Goal: Information Seeking & Learning: Learn about a topic

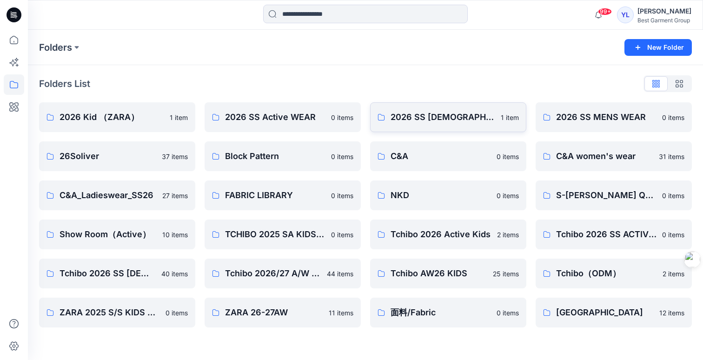
click at [446, 119] on p "2026 SS LADIES WEAR" at bounding box center [443, 117] width 105 height 13
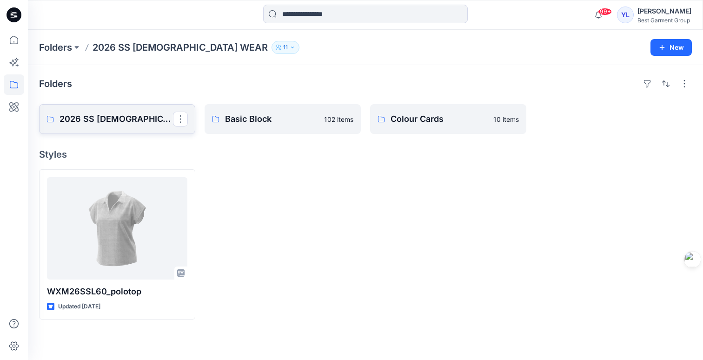
click at [132, 121] on p "2026 SS LADIES WEAR Board" at bounding box center [116, 119] width 113 height 13
click at [283, 127] on link "Basic Block" at bounding box center [283, 119] width 156 height 30
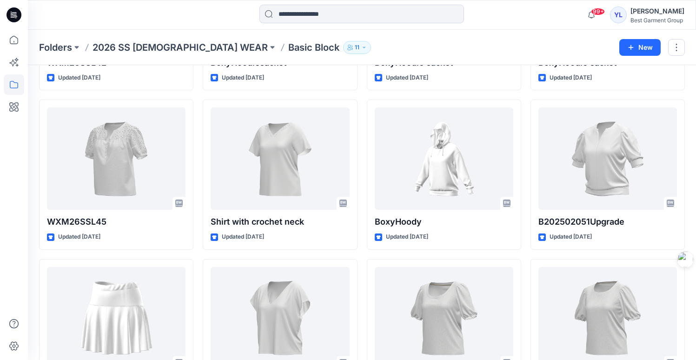
scroll to position [958, 0]
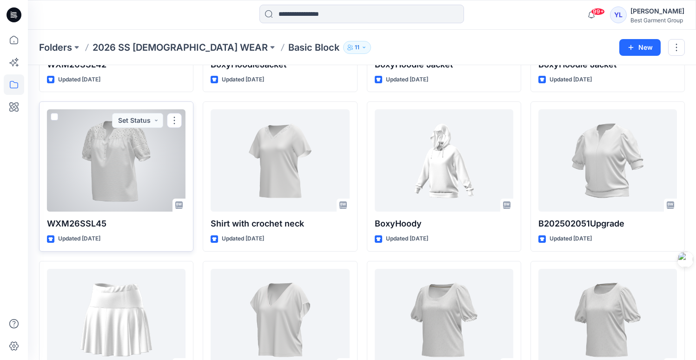
click at [153, 162] on div at bounding box center [116, 160] width 139 height 102
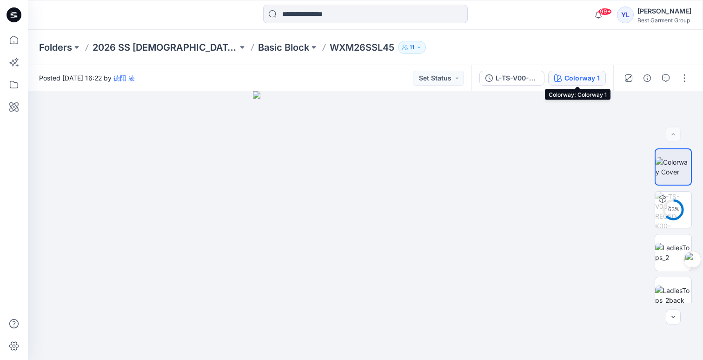
click at [585, 76] on div "Colorway 1" at bounding box center [582, 78] width 35 height 10
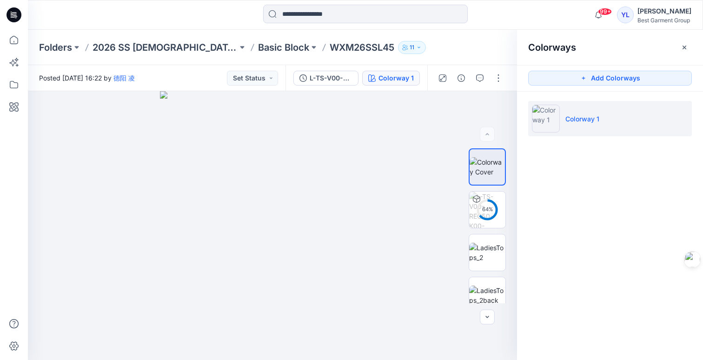
click at [327, 87] on div "L-TS-V00-REG50-K00-0623(V领) Colorway 1" at bounding box center [357, 78] width 142 height 26
click at [327, 78] on div "L-TS-V00-REG50-K00-0623(V领)" at bounding box center [331, 78] width 43 height 10
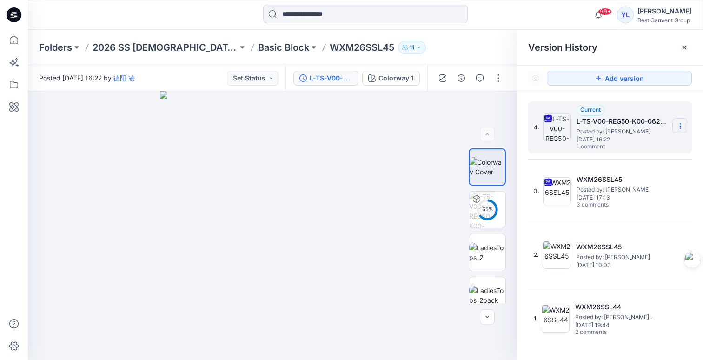
click at [681, 128] on icon at bounding box center [680, 125] width 7 height 7
click at [656, 143] on span "Download Source BW File" at bounding box center [633, 144] width 78 height 11
click at [432, 49] on div "Folders 2026 SS LADIES WEAR Basic Block WXM26SSL45 11" at bounding box center [329, 47] width 580 height 13
click at [258, 44] on p "Basic Block" at bounding box center [283, 47] width 51 height 13
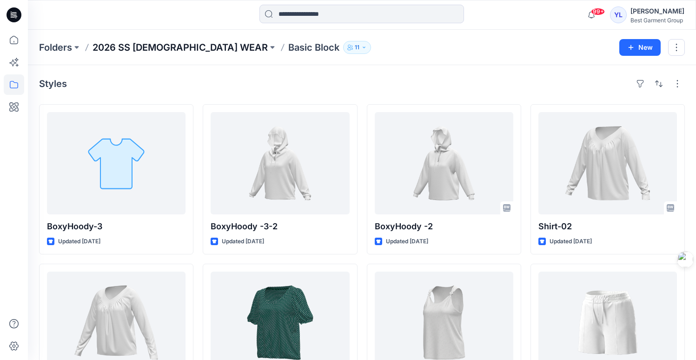
click at [151, 48] on p "2026 SS LADIES WEAR" at bounding box center [180, 47] width 175 height 13
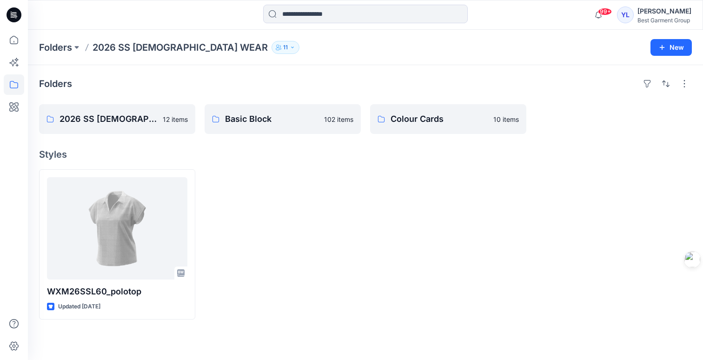
click at [143, 45] on p "2026 SS LADIES WEAR" at bounding box center [180, 47] width 175 height 13
click at [66, 48] on p "Folders" at bounding box center [55, 47] width 33 height 13
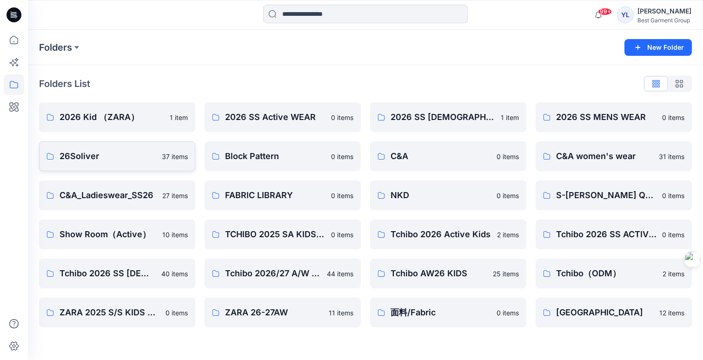
click at [105, 158] on p "26Soliver" at bounding box center [108, 156] width 97 height 13
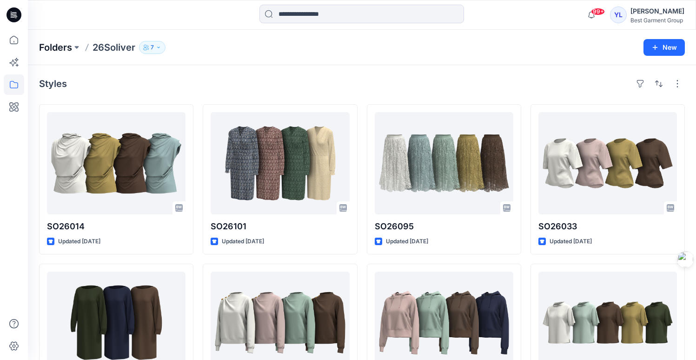
click at [62, 49] on p "Folders" at bounding box center [55, 47] width 33 height 13
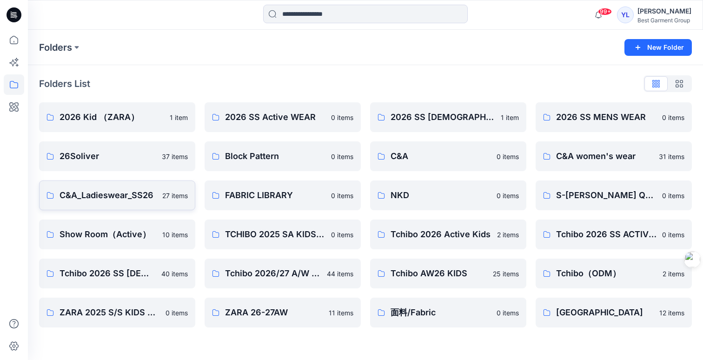
click at [109, 199] on p "C&A_Ladieswear_SS26" at bounding box center [108, 195] width 97 height 13
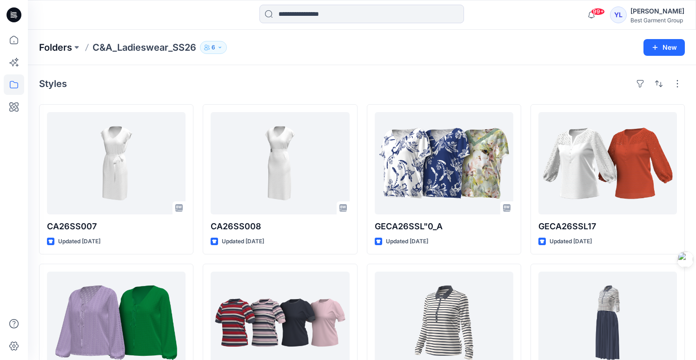
click at [44, 44] on p "Folders" at bounding box center [55, 47] width 33 height 13
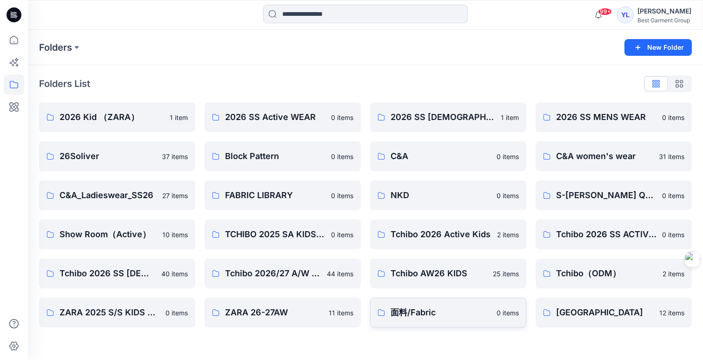
click at [419, 313] on p "面料/Fabric" at bounding box center [441, 312] width 100 height 13
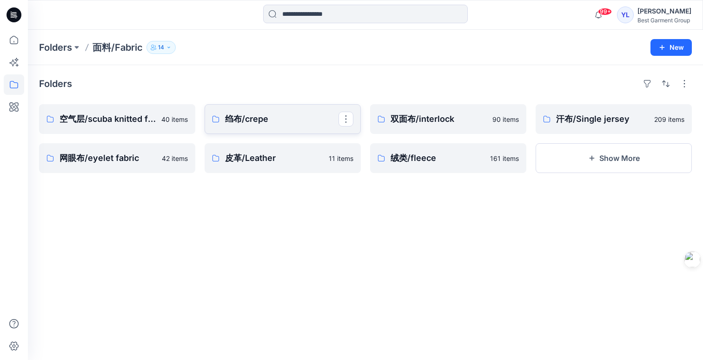
click at [254, 123] on p "绉布/crepe" at bounding box center [281, 119] width 113 height 13
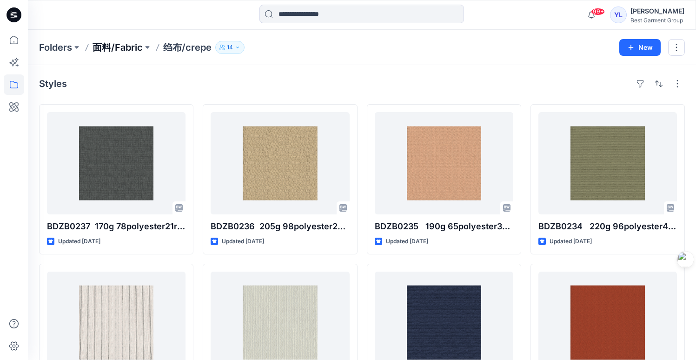
click at [113, 49] on p "面料/Fabric" at bounding box center [118, 47] width 50 height 13
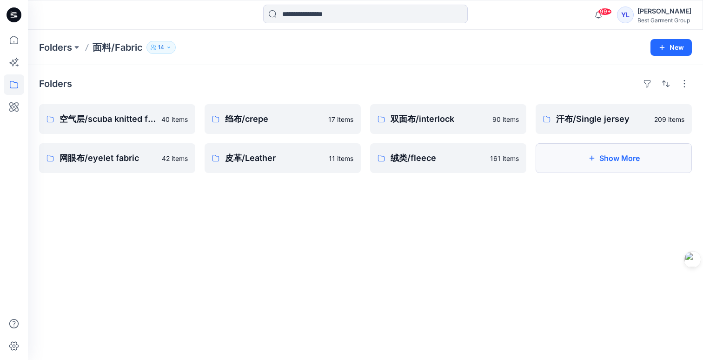
click at [612, 157] on button "Show More" at bounding box center [614, 158] width 156 height 30
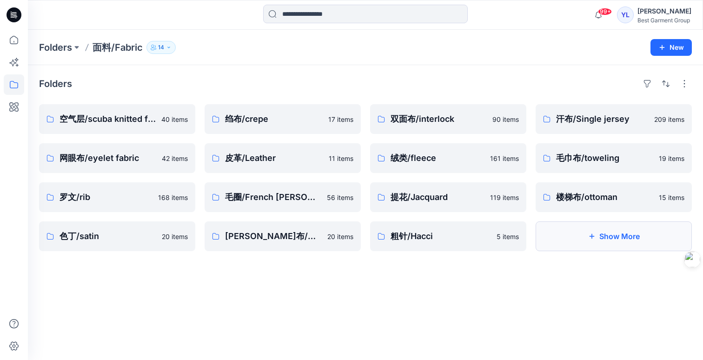
click at [607, 235] on button "Show More" at bounding box center [614, 236] width 156 height 30
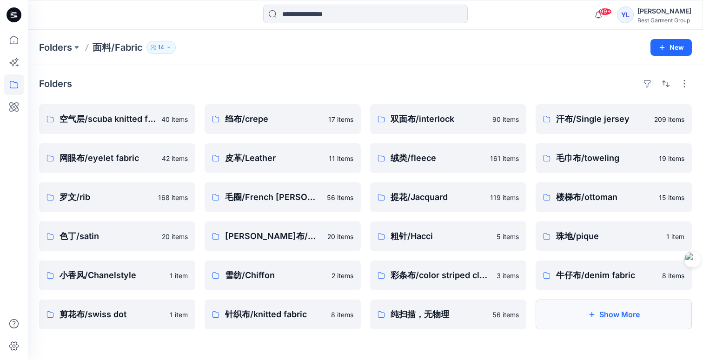
click at [657, 313] on button "Show More" at bounding box center [614, 314] width 156 height 30
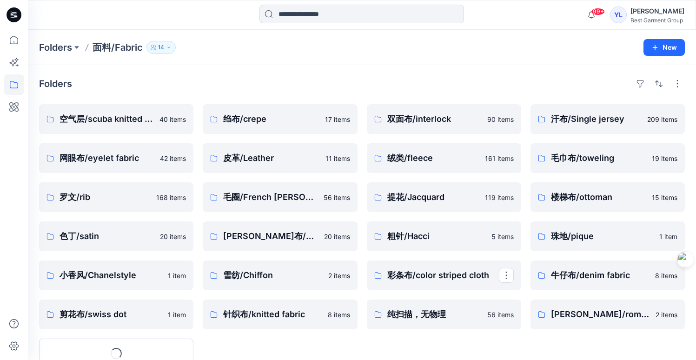
scroll to position [34, 0]
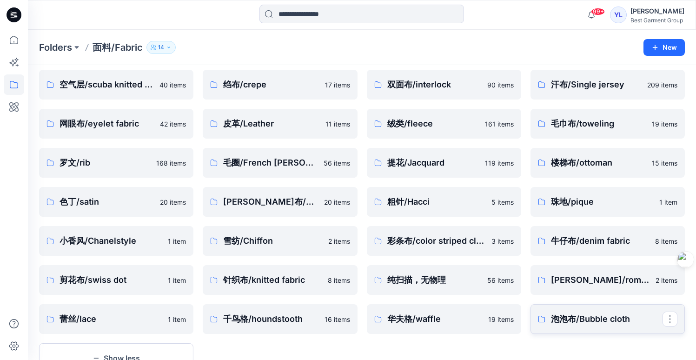
click at [590, 326] on link "泡泡布/Bubble cloth" at bounding box center [608, 319] width 154 height 30
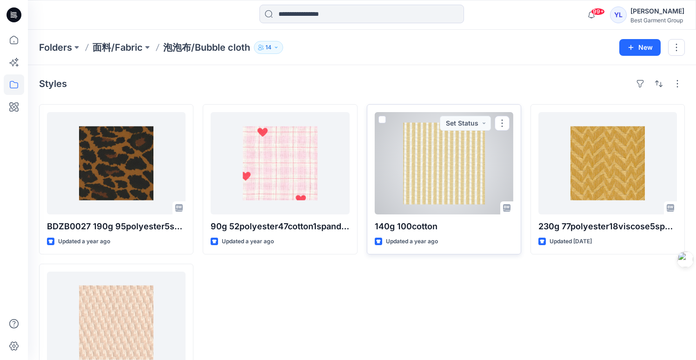
click at [440, 166] on div at bounding box center [444, 163] width 139 height 102
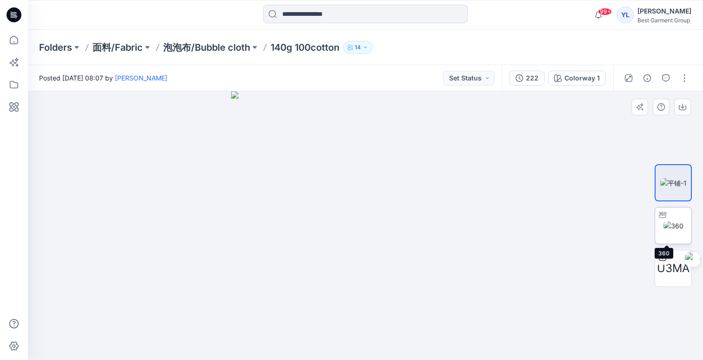
click at [668, 228] on img at bounding box center [674, 226] width 20 height 10
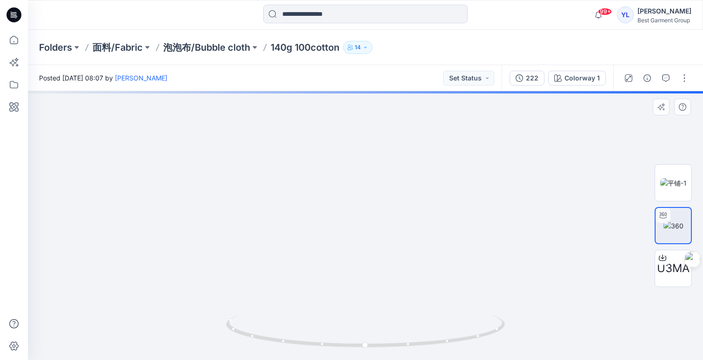
drag, startPoint x: 340, startPoint y: 173, endPoint x: 345, endPoint y: 262, distance: 89.0
click at [343, 295] on img at bounding box center [368, 86] width 1070 height 548
drag, startPoint x: 344, startPoint y: 189, endPoint x: 343, endPoint y: 286, distance: 96.7
click at [343, 286] on img at bounding box center [367, 134] width 1070 height 451
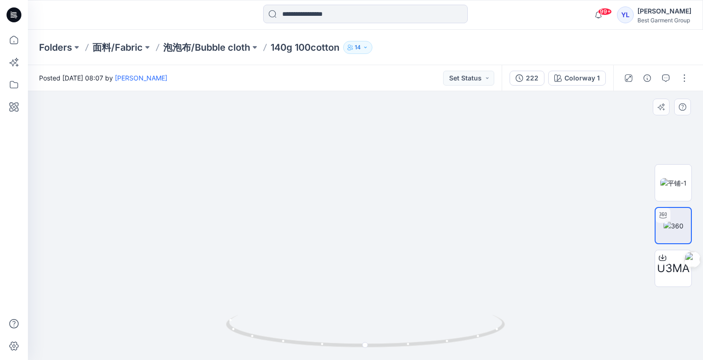
drag, startPoint x: 350, startPoint y: 206, endPoint x: 329, endPoint y: 227, distance: 29.9
click at [329, 227] on img at bounding box center [346, 145] width 1070 height 430
click at [226, 47] on p "泡泡布/Bubble cloth" at bounding box center [206, 47] width 87 height 13
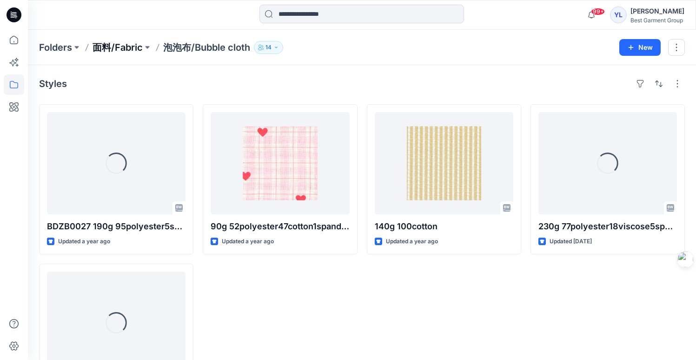
click at [126, 47] on p "面料/Fabric" at bounding box center [118, 47] width 50 height 13
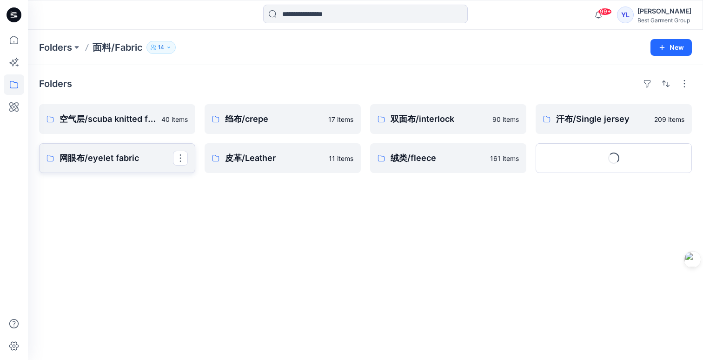
click at [111, 161] on p "网眼布/eyelet fabric" at bounding box center [116, 158] width 113 height 13
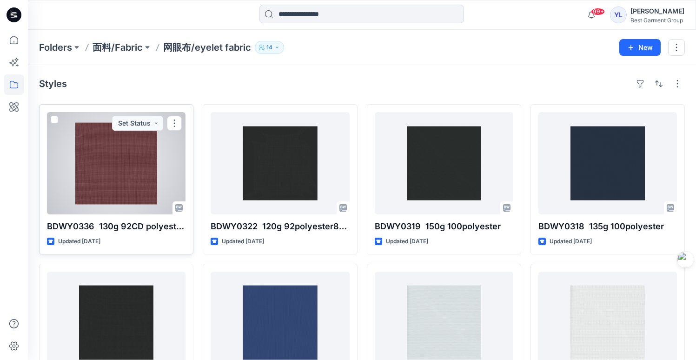
click at [147, 170] on div at bounding box center [116, 163] width 139 height 102
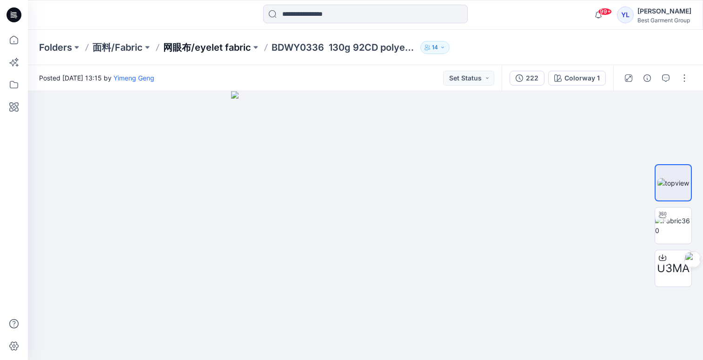
click at [213, 46] on p "网眼布/eyelet fabric" at bounding box center [207, 47] width 88 height 13
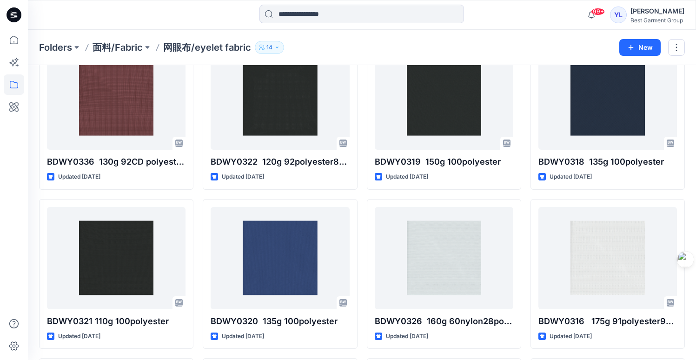
scroll to position [63, 0]
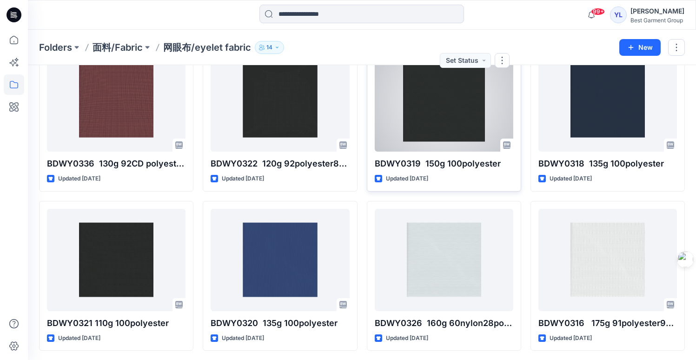
click at [439, 93] on div at bounding box center [444, 100] width 139 height 102
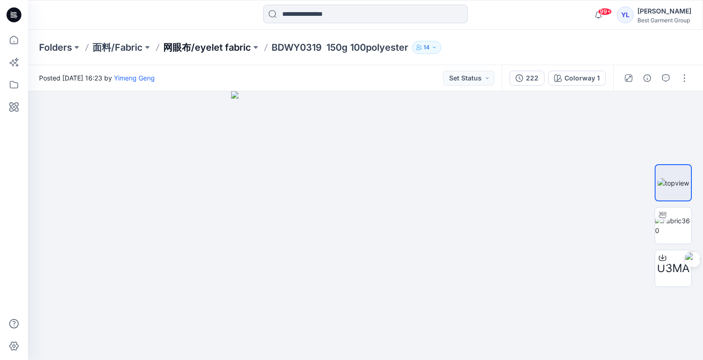
click at [200, 46] on p "网眼布/eyelet fabric" at bounding box center [207, 47] width 88 height 13
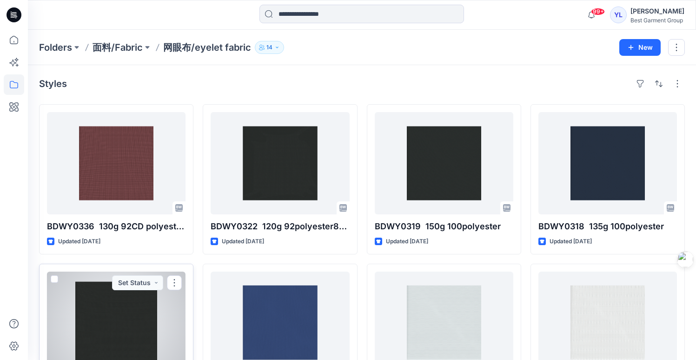
click at [109, 331] on div at bounding box center [116, 323] width 139 height 102
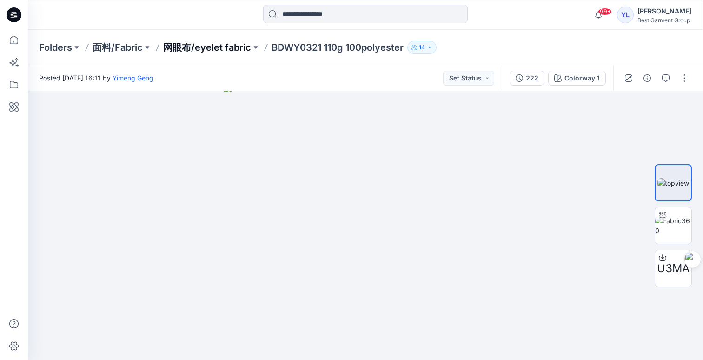
click at [201, 53] on p "网眼布/eyelet fabric" at bounding box center [207, 47] width 88 height 13
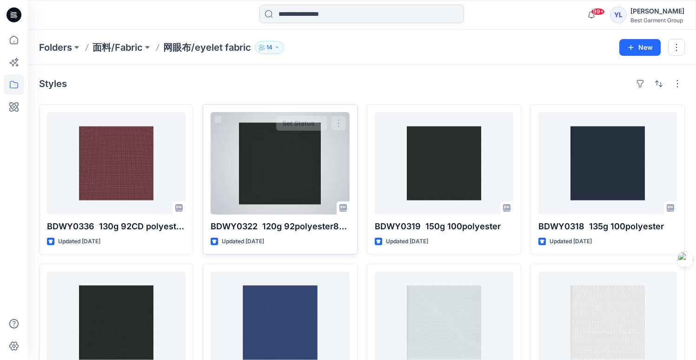
click at [286, 165] on div at bounding box center [280, 163] width 139 height 102
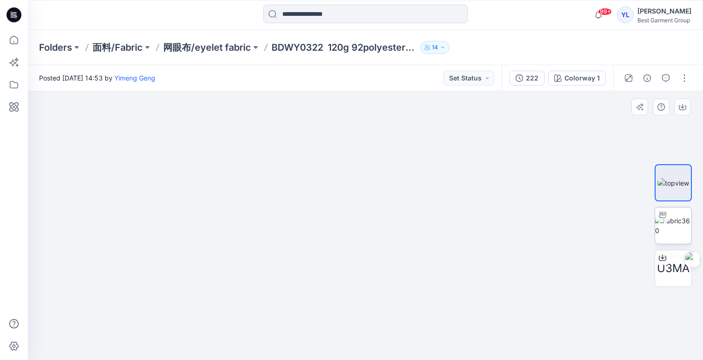
click at [685, 228] on img at bounding box center [673, 226] width 36 height 20
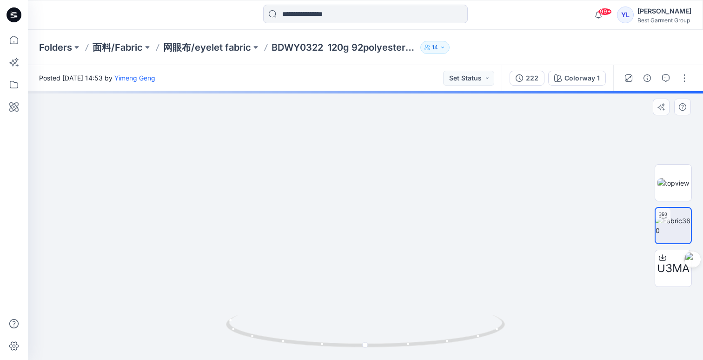
drag, startPoint x: 311, startPoint y: 261, endPoint x: 356, endPoint y: 152, distance: 117.8
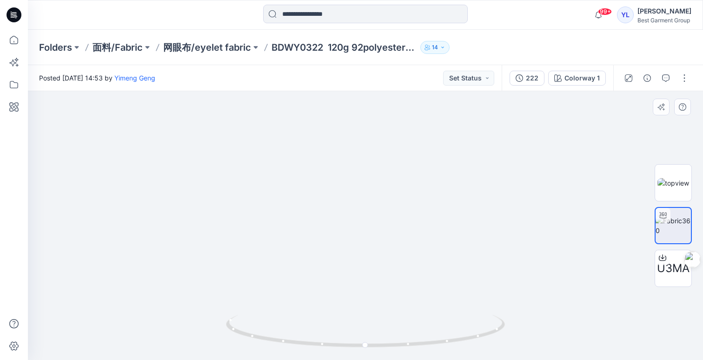
drag, startPoint x: 355, startPoint y: 168, endPoint x: 336, endPoint y: 221, distance: 56.6
drag, startPoint x: 429, startPoint y: 157, endPoint x: 381, endPoint y: 133, distance: 53.4
drag, startPoint x: 381, startPoint y: 133, endPoint x: 378, endPoint y: 244, distance: 111.2
drag, startPoint x: 368, startPoint y: 133, endPoint x: 349, endPoint y: 304, distance: 171.2
drag, startPoint x: 326, startPoint y: 312, endPoint x: 375, endPoint y: 152, distance: 166.9
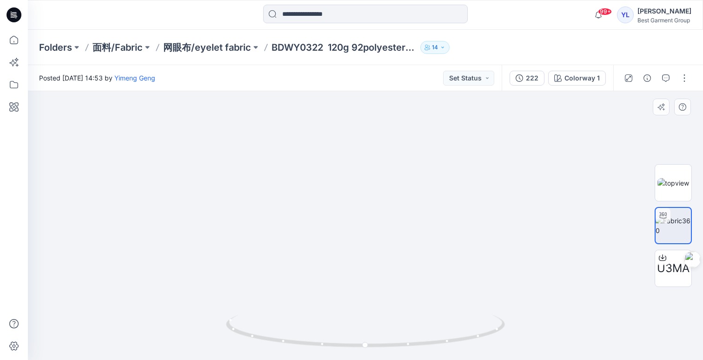
drag, startPoint x: 356, startPoint y: 192, endPoint x: 360, endPoint y: 126, distance: 65.7
drag, startPoint x: 399, startPoint y: 156, endPoint x: 291, endPoint y: 252, distance: 145.3
drag, startPoint x: 395, startPoint y: 197, endPoint x: 295, endPoint y: 159, distance: 107.1
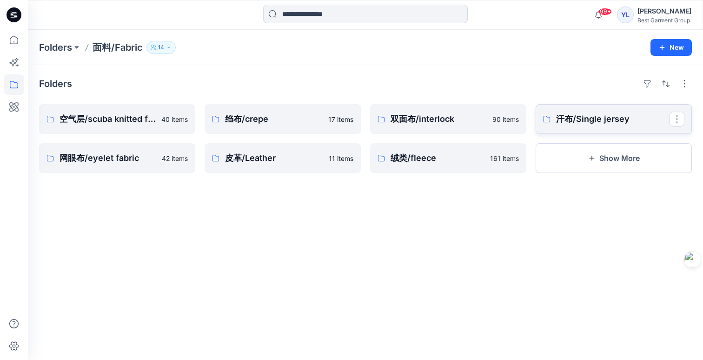
click at [588, 130] on link "汗布/Single jersey" at bounding box center [614, 119] width 156 height 30
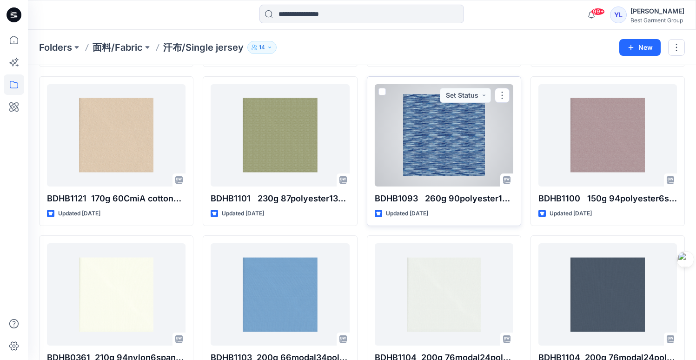
scroll to position [201, 0]
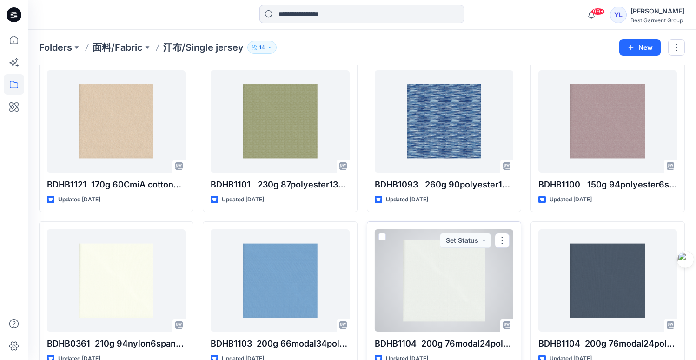
click at [462, 272] on div at bounding box center [444, 280] width 139 height 102
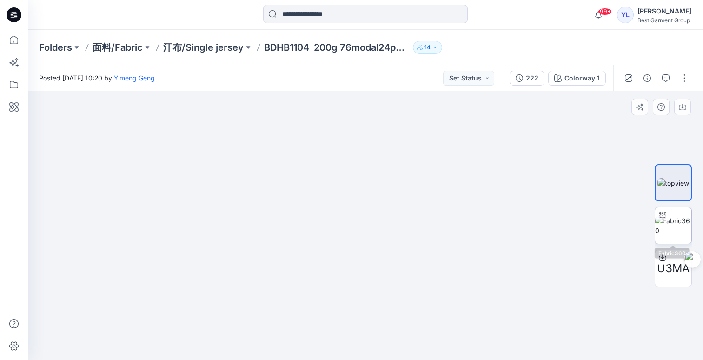
click at [681, 228] on img at bounding box center [673, 226] width 36 height 20
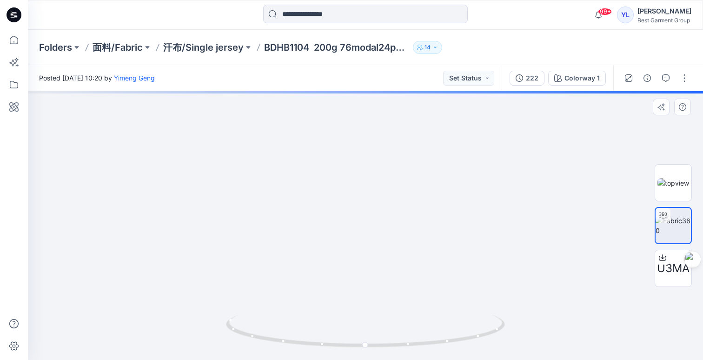
drag, startPoint x: 326, startPoint y: 281, endPoint x: 382, endPoint y: 155, distance: 137.6
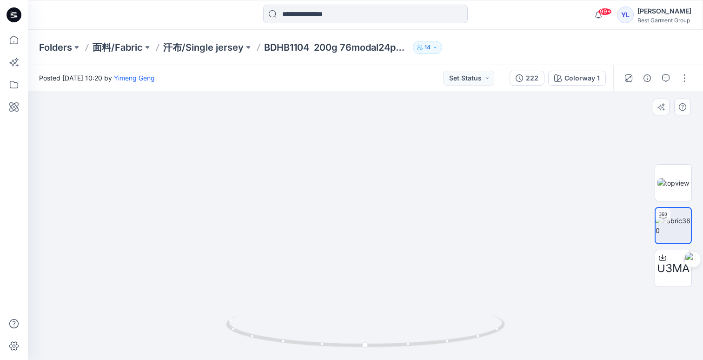
drag, startPoint x: 325, startPoint y: 279, endPoint x: 378, endPoint y: 189, distance: 104.9
drag, startPoint x: 398, startPoint y: 191, endPoint x: 298, endPoint y: 291, distance: 142.0
click at [122, 49] on p "面料/Fabric" at bounding box center [118, 47] width 50 height 13
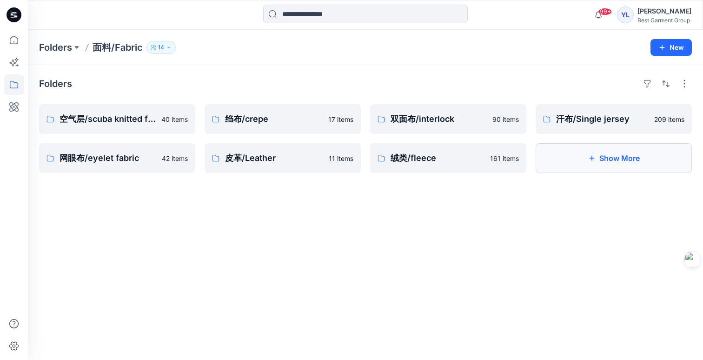
click at [616, 159] on button "Show More" at bounding box center [614, 158] width 156 height 30
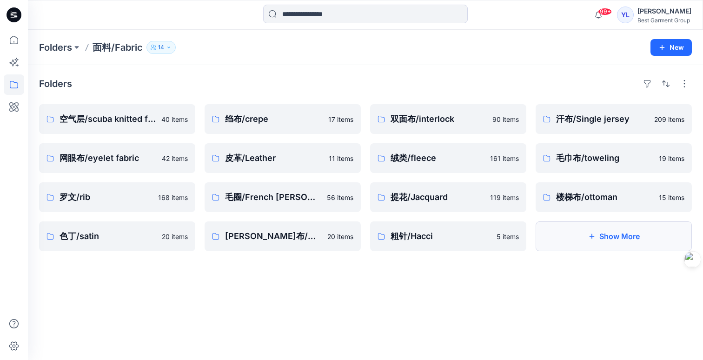
click at [633, 237] on button "Show More" at bounding box center [614, 236] width 156 height 30
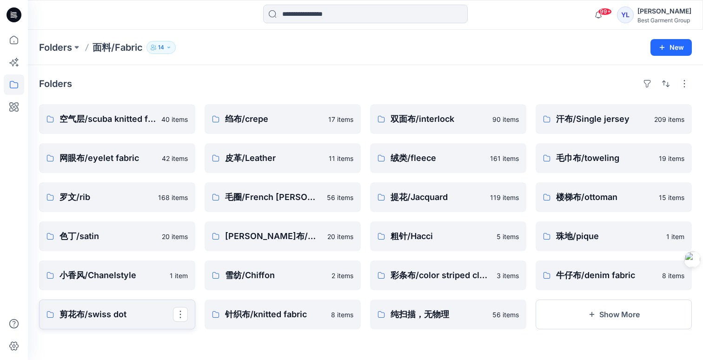
click at [127, 318] on p "剪花布/swiss dot" at bounding box center [116, 314] width 113 height 13
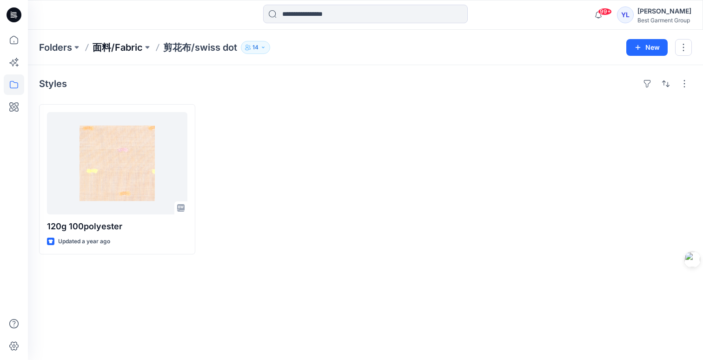
click at [110, 45] on p "面料/Fabric" at bounding box center [118, 47] width 50 height 13
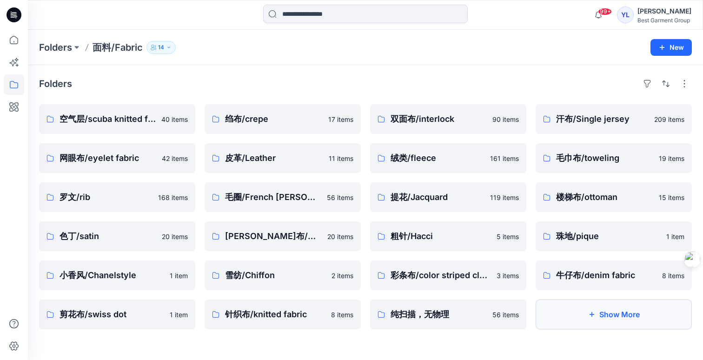
click at [623, 315] on button "Show More" at bounding box center [614, 314] width 156 height 30
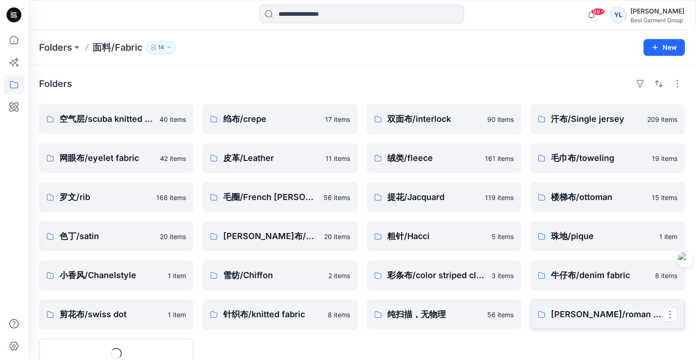
scroll to position [34, 0]
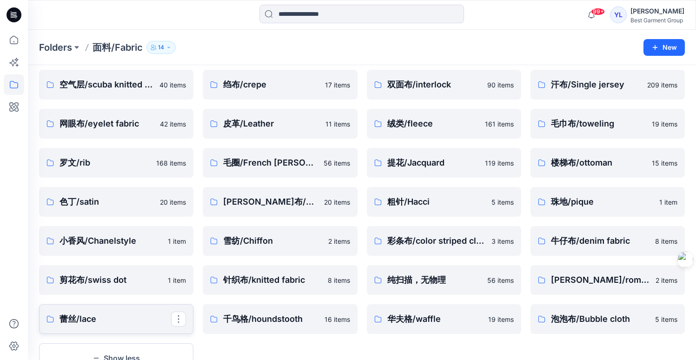
click at [109, 318] on p "蕾丝/lace" at bounding box center [116, 318] width 112 height 13
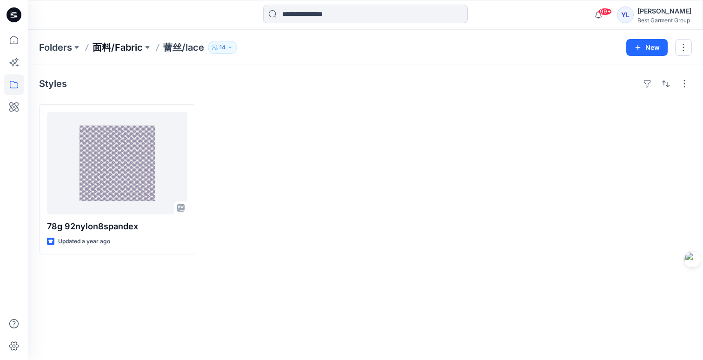
click at [120, 45] on p "面料/Fabric" at bounding box center [118, 47] width 50 height 13
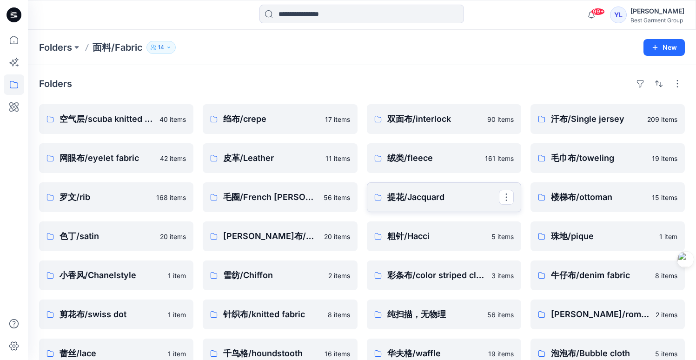
click at [435, 200] on p "提花/Jacquard" at bounding box center [443, 197] width 112 height 13
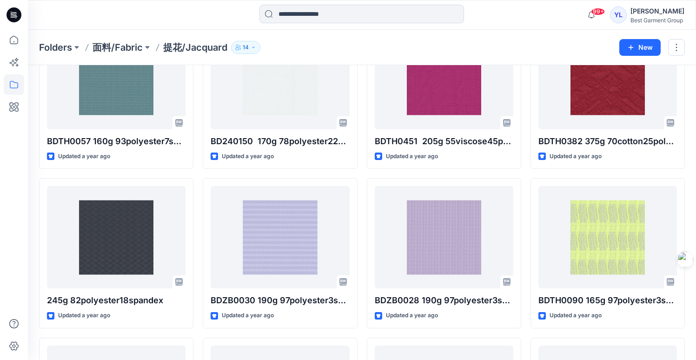
scroll to position [2557, 0]
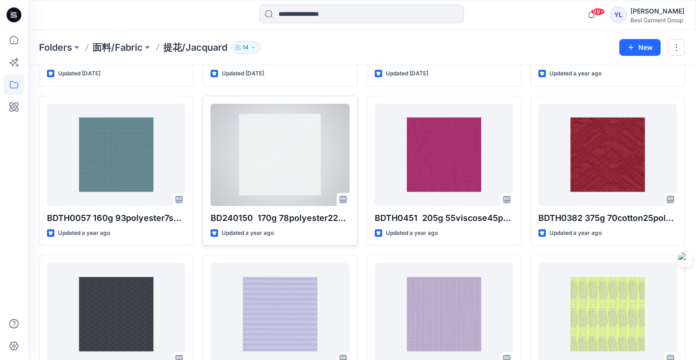
click at [296, 137] on div at bounding box center [280, 155] width 139 height 102
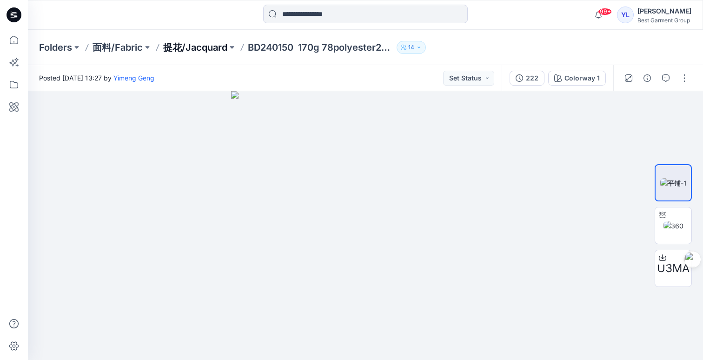
click at [192, 50] on p "提花/Jacquard" at bounding box center [195, 47] width 64 height 13
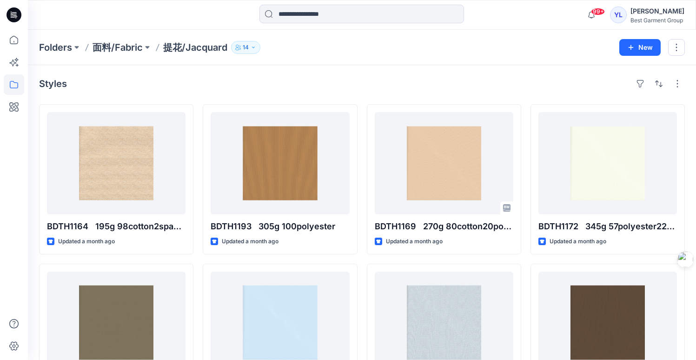
scroll to position [149, 0]
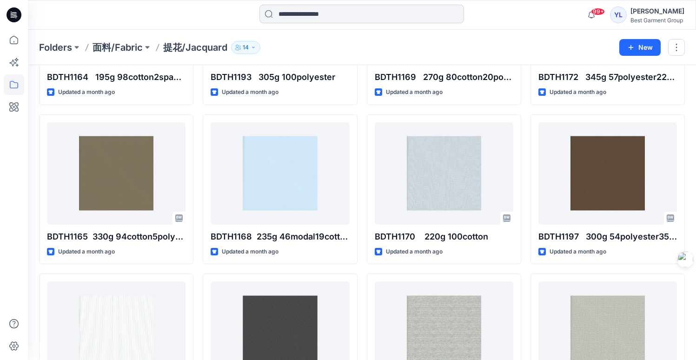
click at [342, 11] on input at bounding box center [361, 14] width 205 height 19
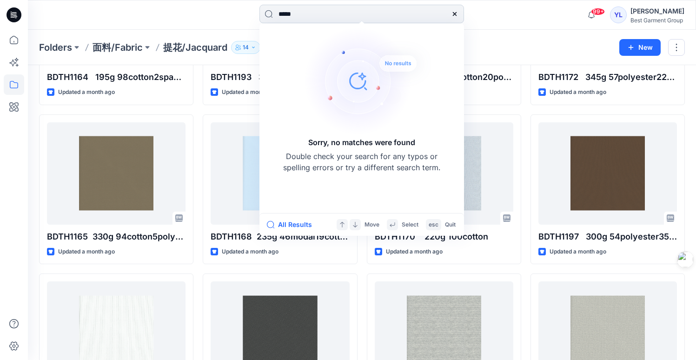
type input "******"
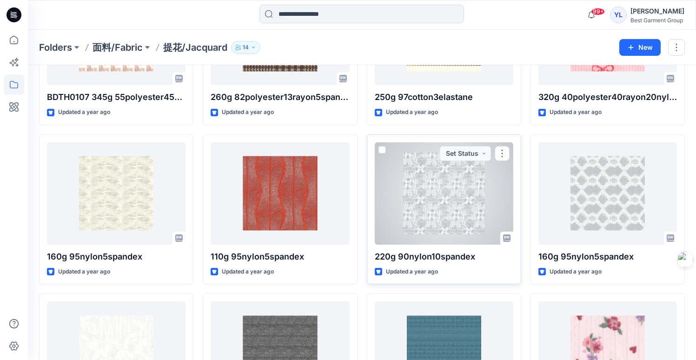
scroll to position [3171, 0]
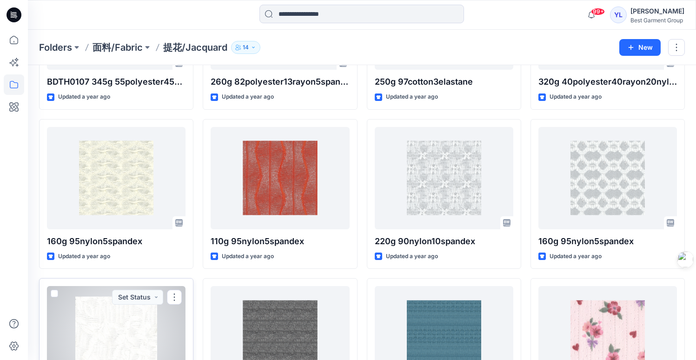
click at [114, 319] on div at bounding box center [116, 337] width 139 height 102
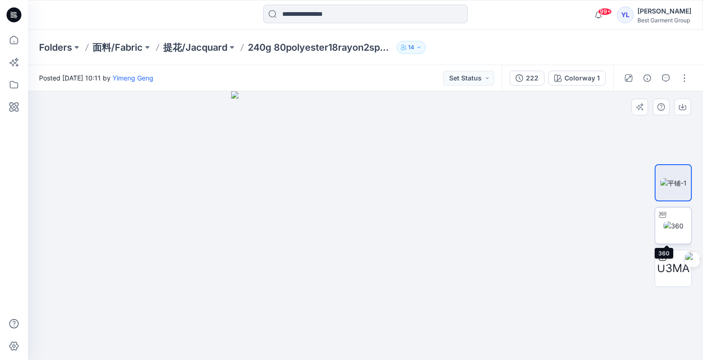
click at [667, 231] on img at bounding box center [674, 226] width 20 height 10
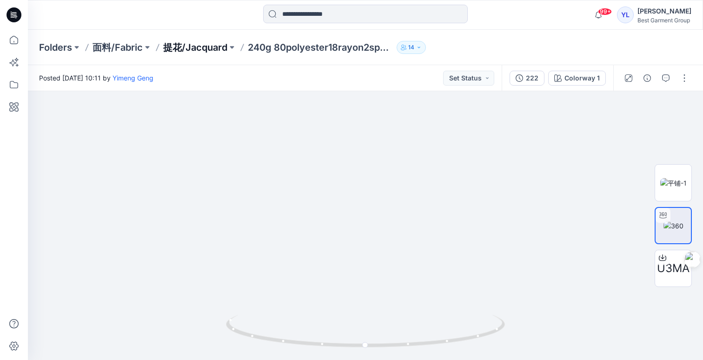
click at [189, 48] on p "提花/Jacquard" at bounding box center [195, 47] width 64 height 13
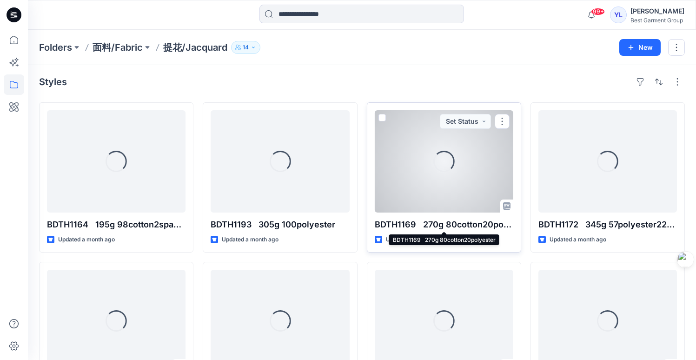
scroll to position [4, 0]
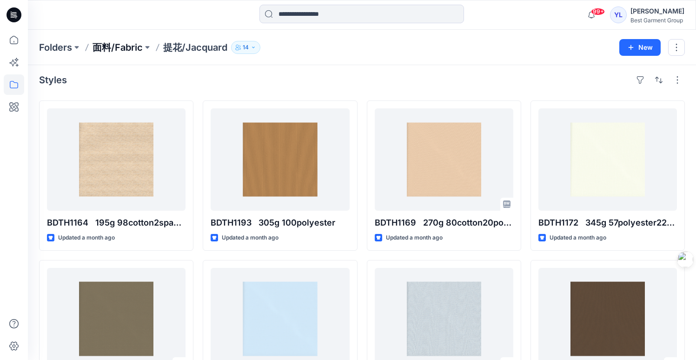
click at [124, 46] on p "面料/Fabric" at bounding box center [118, 47] width 50 height 13
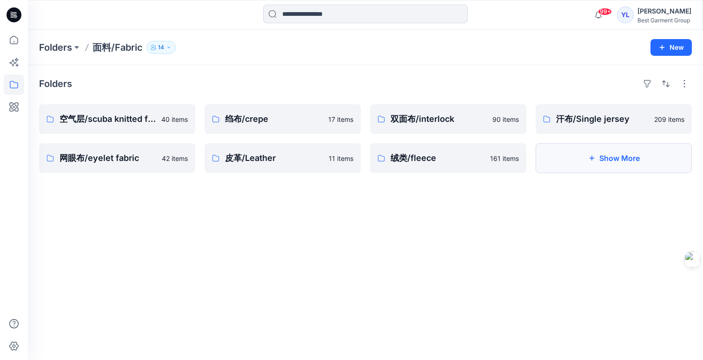
click at [631, 157] on button "Show More" at bounding box center [614, 158] width 156 height 30
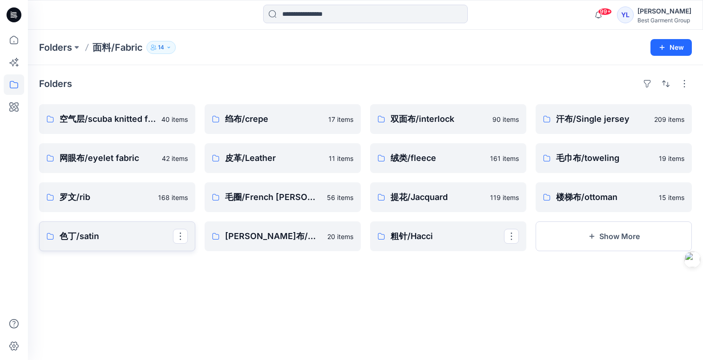
click at [131, 239] on p "色丁/satin" at bounding box center [116, 236] width 113 height 13
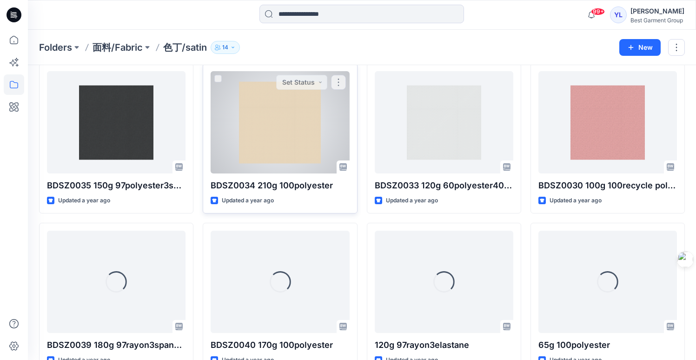
scroll to position [208, 0]
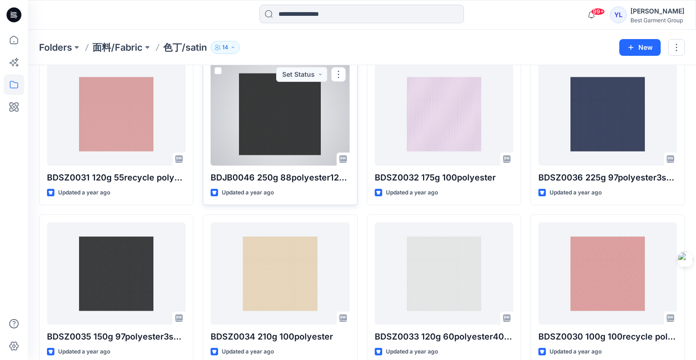
click at [292, 117] on div at bounding box center [280, 114] width 139 height 102
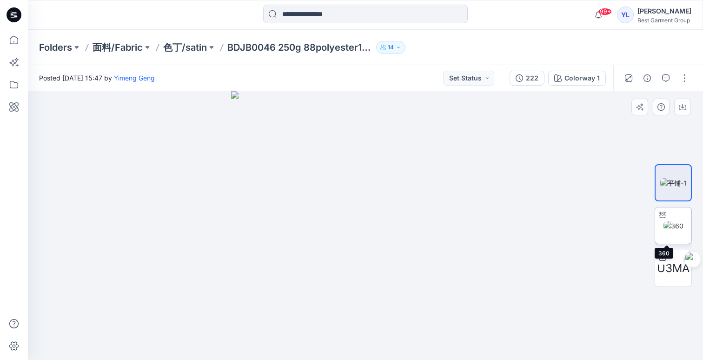
click at [674, 231] on img at bounding box center [674, 226] width 20 height 10
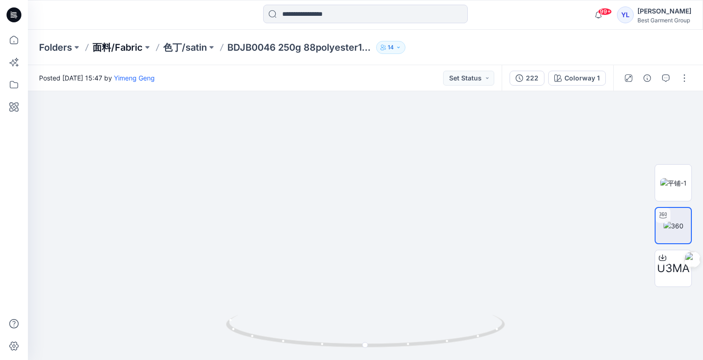
click at [113, 47] on p "面料/Fabric" at bounding box center [118, 47] width 50 height 13
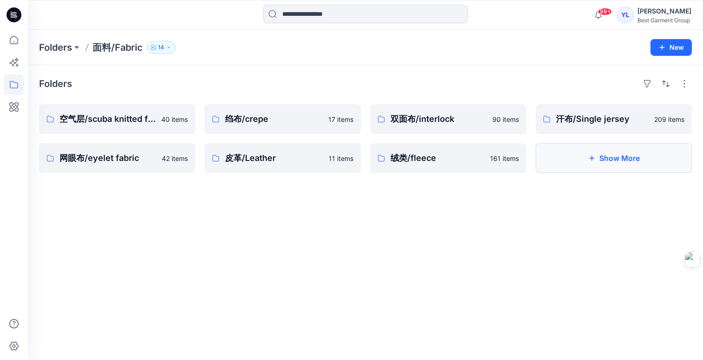
click at [650, 157] on button "Show More" at bounding box center [614, 158] width 156 height 30
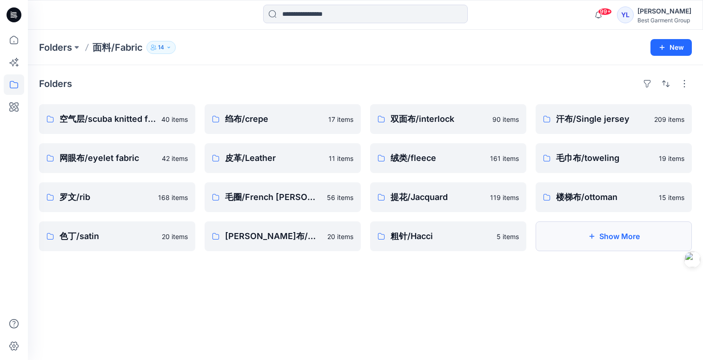
click at [603, 240] on button "Show More" at bounding box center [614, 236] width 156 height 30
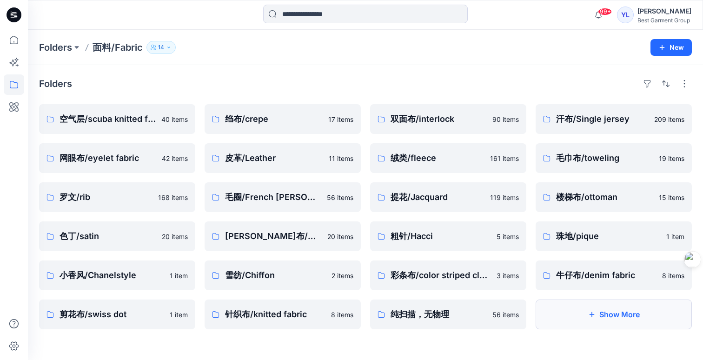
click at [656, 311] on button "Show More" at bounding box center [614, 314] width 156 height 30
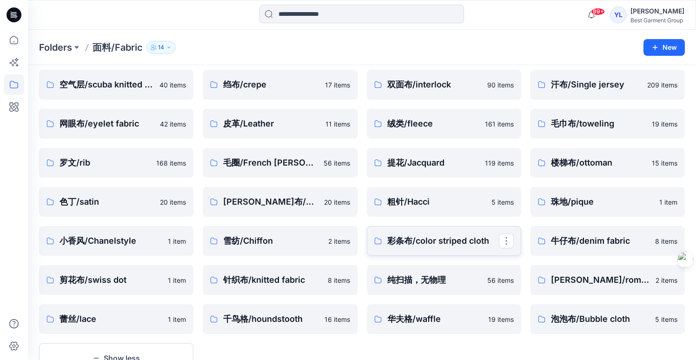
scroll to position [46, 0]
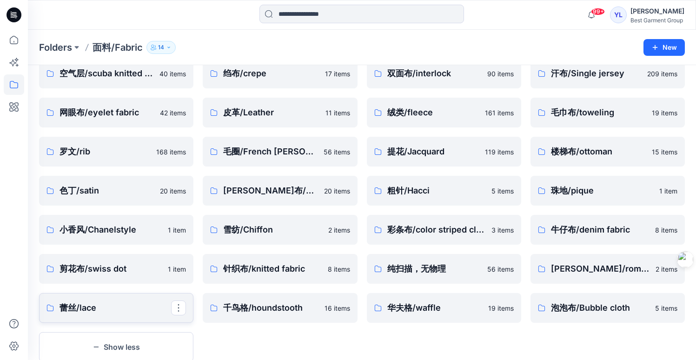
click at [117, 304] on p "蕾丝/lace" at bounding box center [116, 307] width 112 height 13
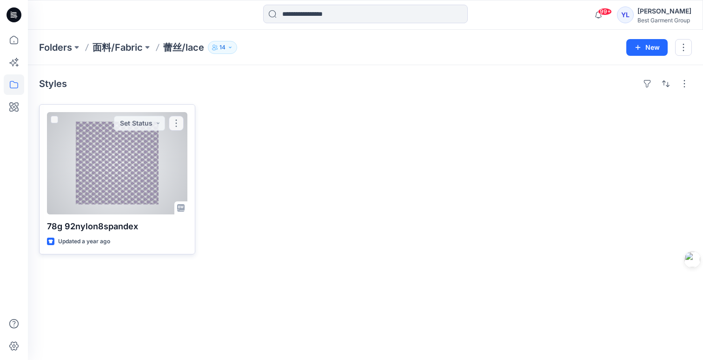
click at [129, 174] on div at bounding box center [117, 163] width 140 height 102
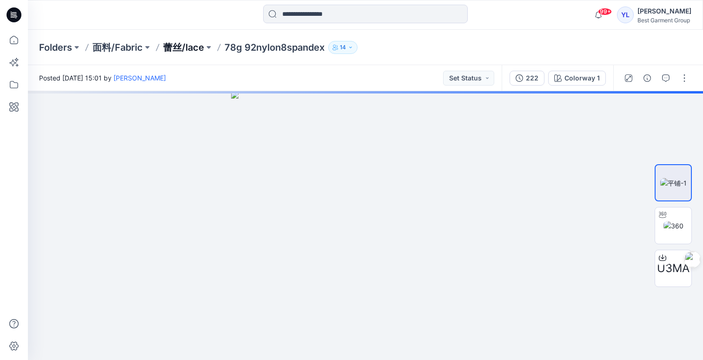
click at [174, 52] on p "蕾丝/lace" at bounding box center [183, 47] width 41 height 13
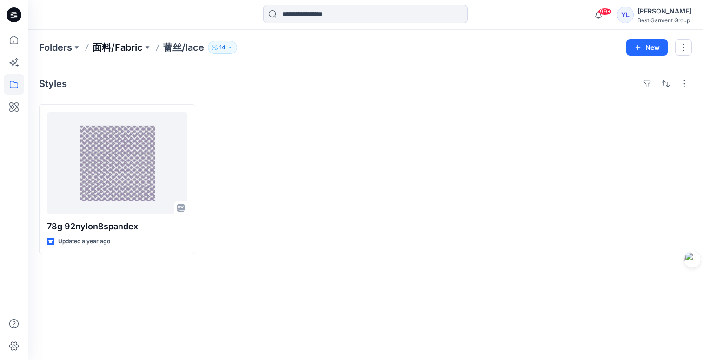
click at [127, 50] on p "面料/Fabric" at bounding box center [118, 47] width 50 height 13
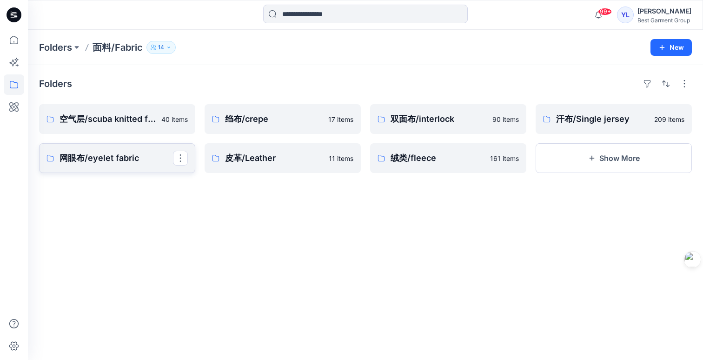
click at [106, 160] on p "网眼布/eyelet fabric" at bounding box center [116, 158] width 113 height 13
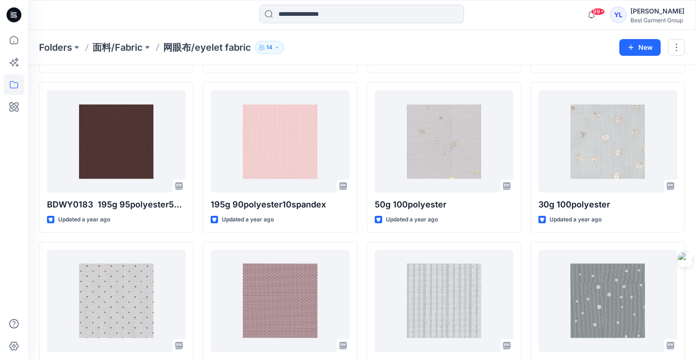
scroll to position [342, 0]
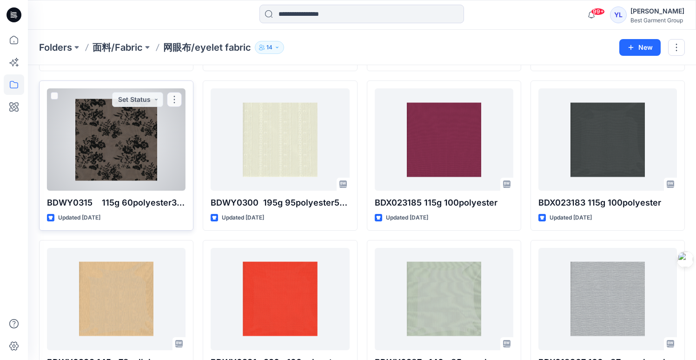
click at [93, 150] on div at bounding box center [116, 139] width 139 height 102
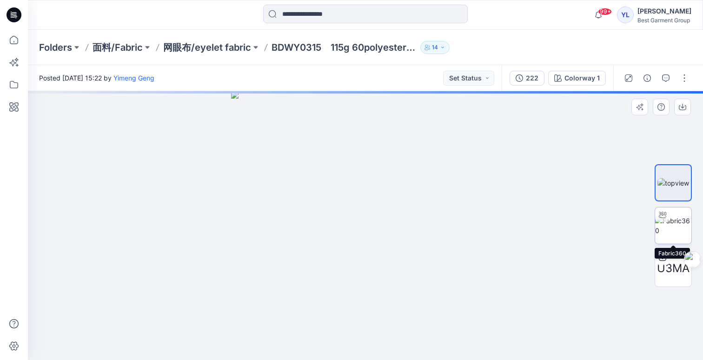
click at [668, 229] on img at bounding box center [673, 226] width 36 height 20
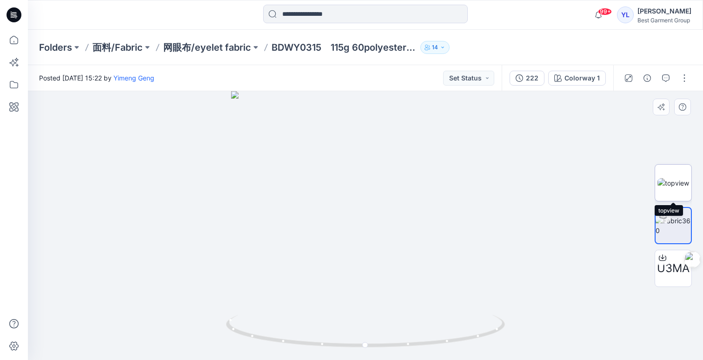
click at [684, 179] on img at bounding box center [674, 183] width 32 height 10
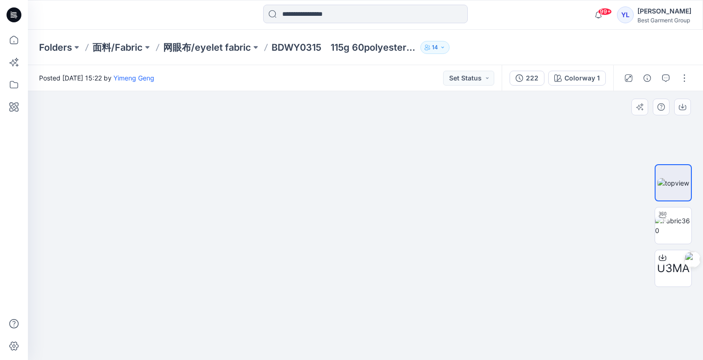
drag, startPoint x: 352, startPoint y: 190, endPoint x: 360, endPoint y: 230, distance: 40.9
click at [360, 230] on img at bounding box center [365, 202] width 538 height 316
click at [341, 162] on img at bounding box center [365, 202] width 538 height 316
